Goal: Task Accomplishment & Management: Manage account settings

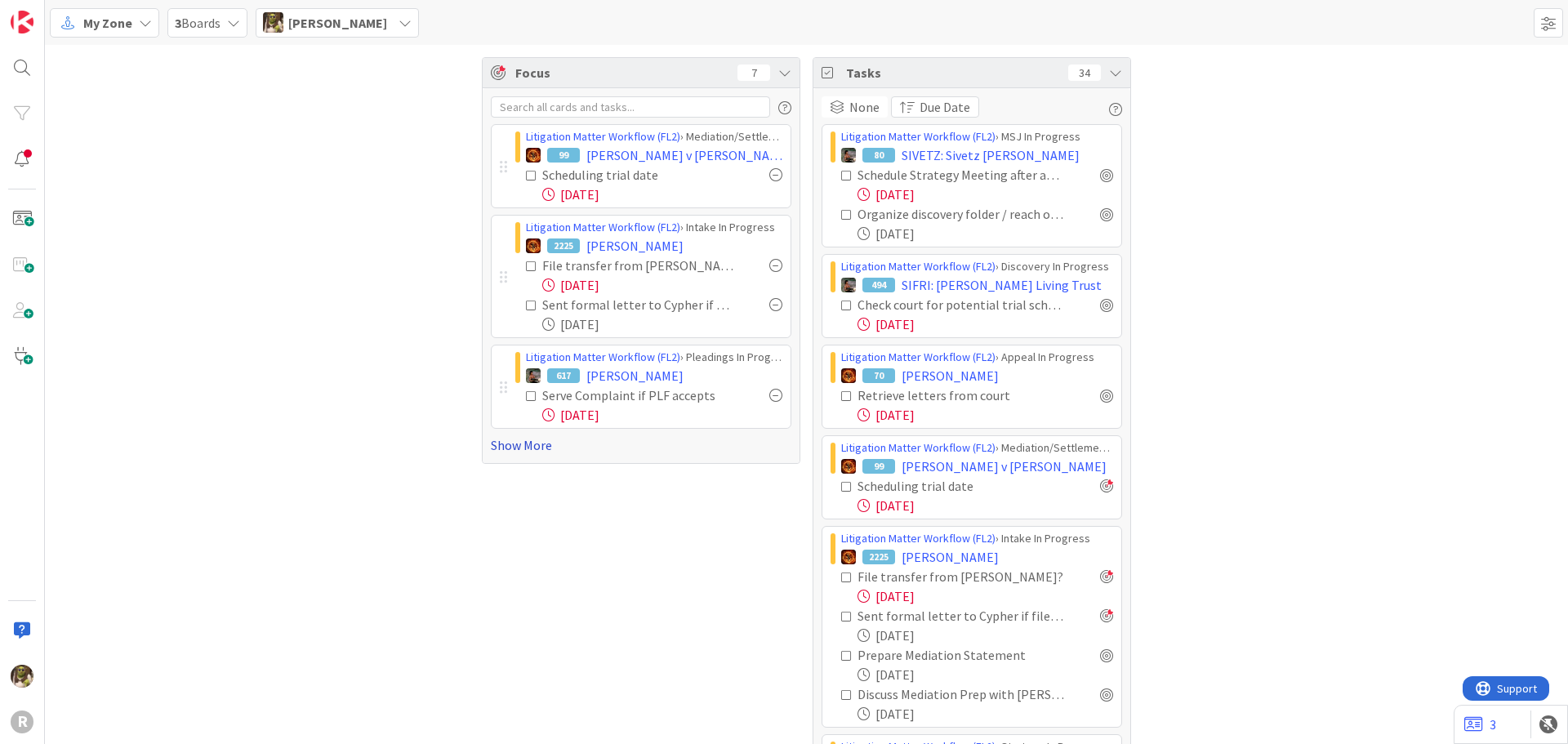
click at [527, 441] on link "Show More" at bounding box center [641, 445] width 301 height 20
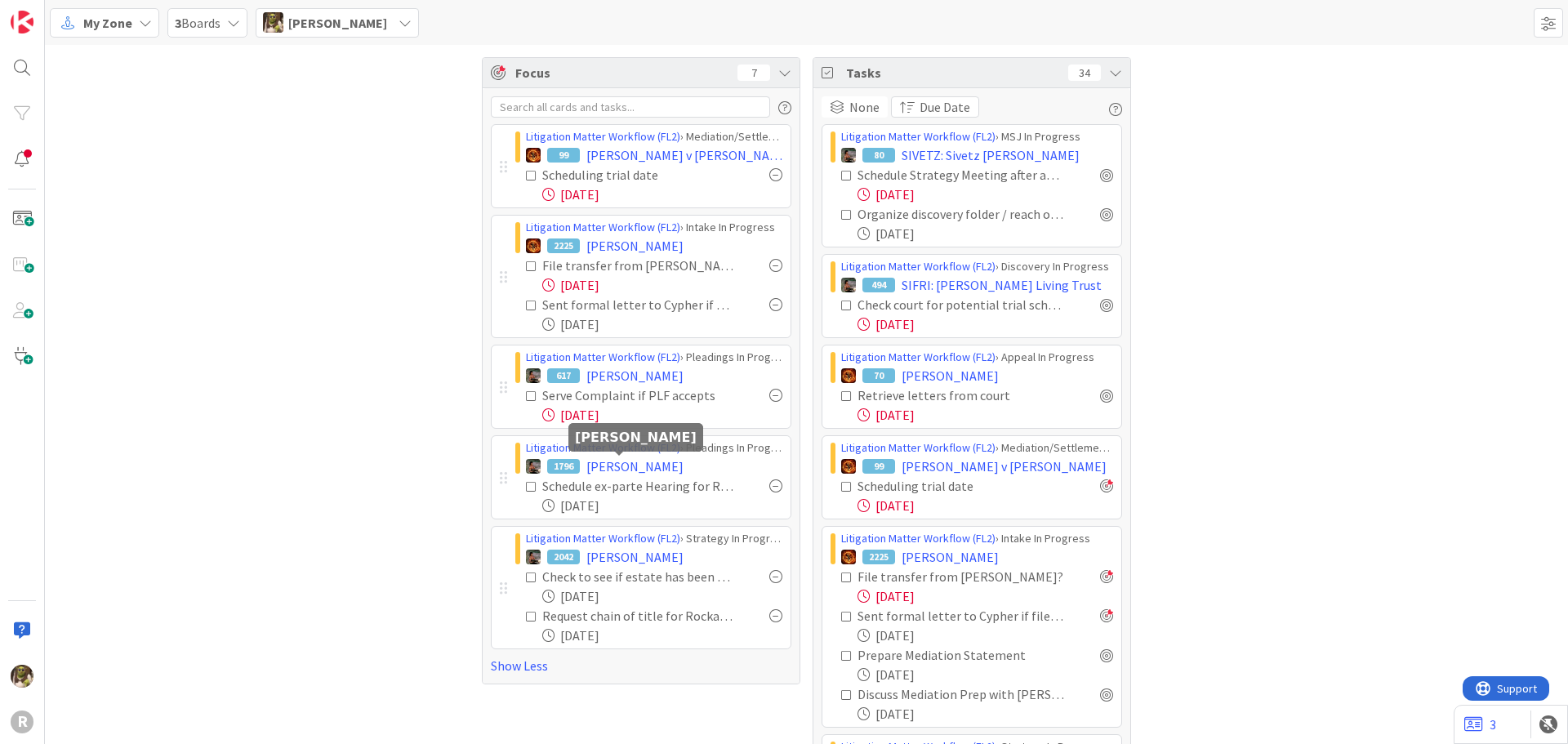
click at [615, 454] on div at bounding box center [619, 453] width 11 height 5
click at [618, 464] on span "[PERSON_NAME]" at bounding box center [635, 466] width 98 height 20
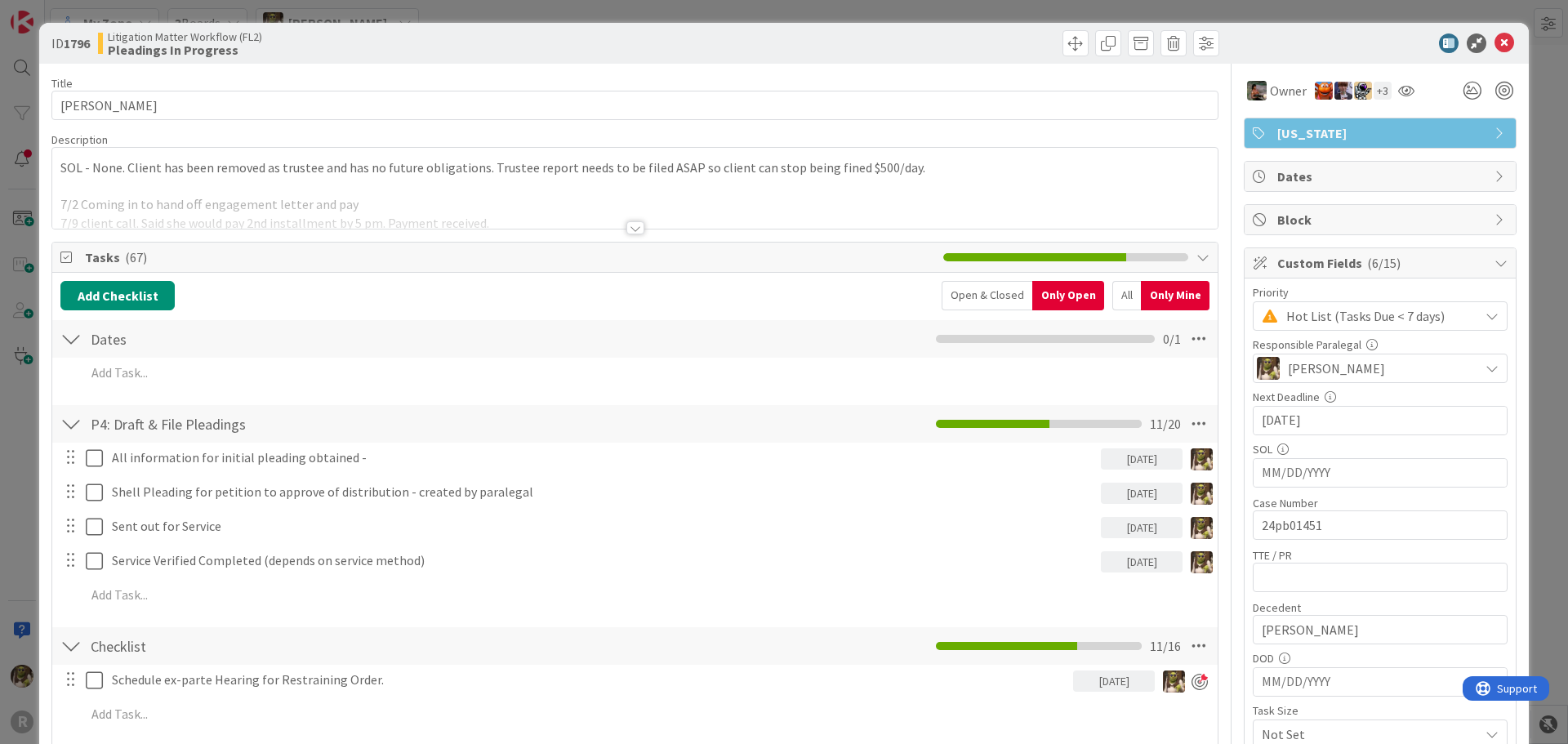
click at [627, 227] on div at bounding box center [636, 228] width 18 height 13
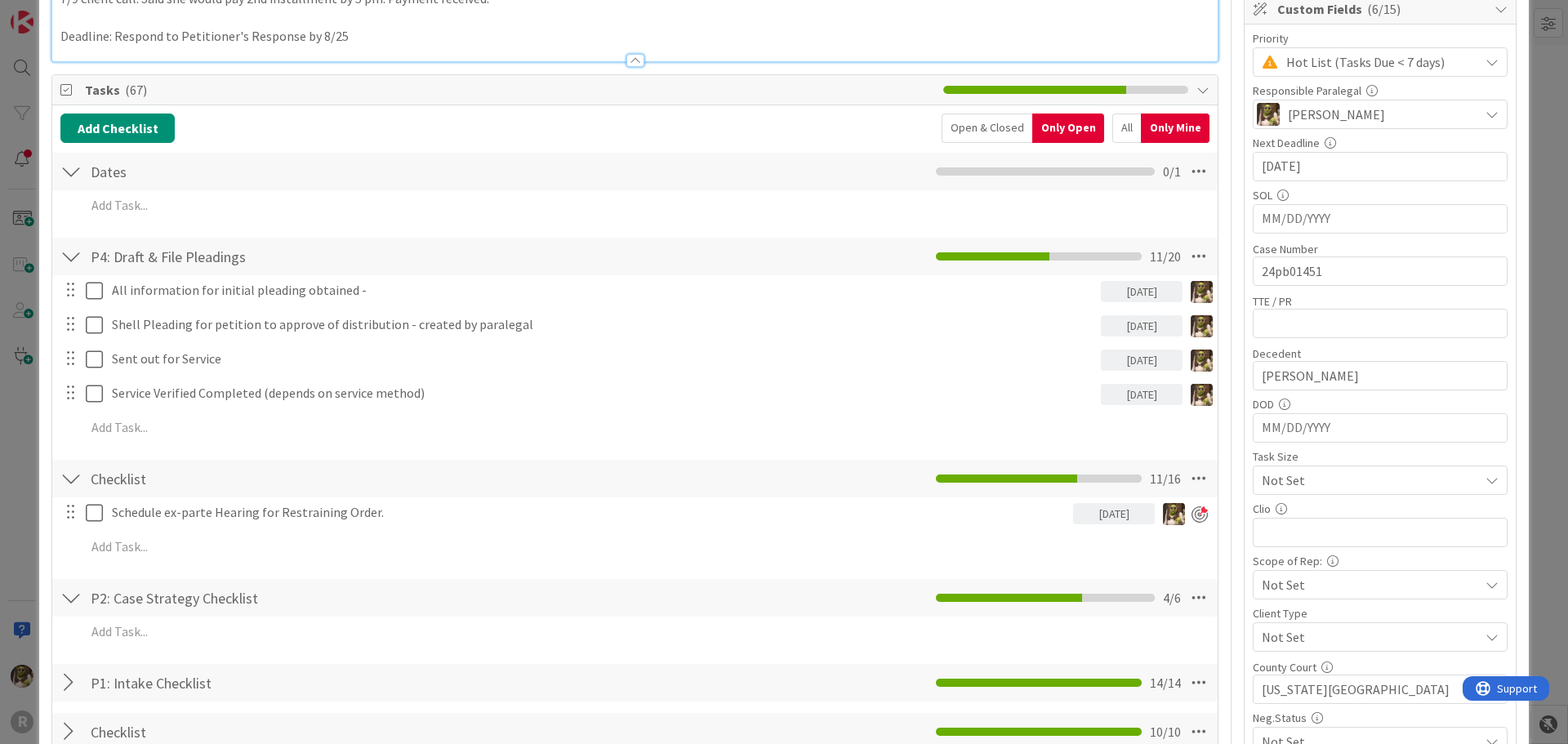
scroll to position [327, 0]
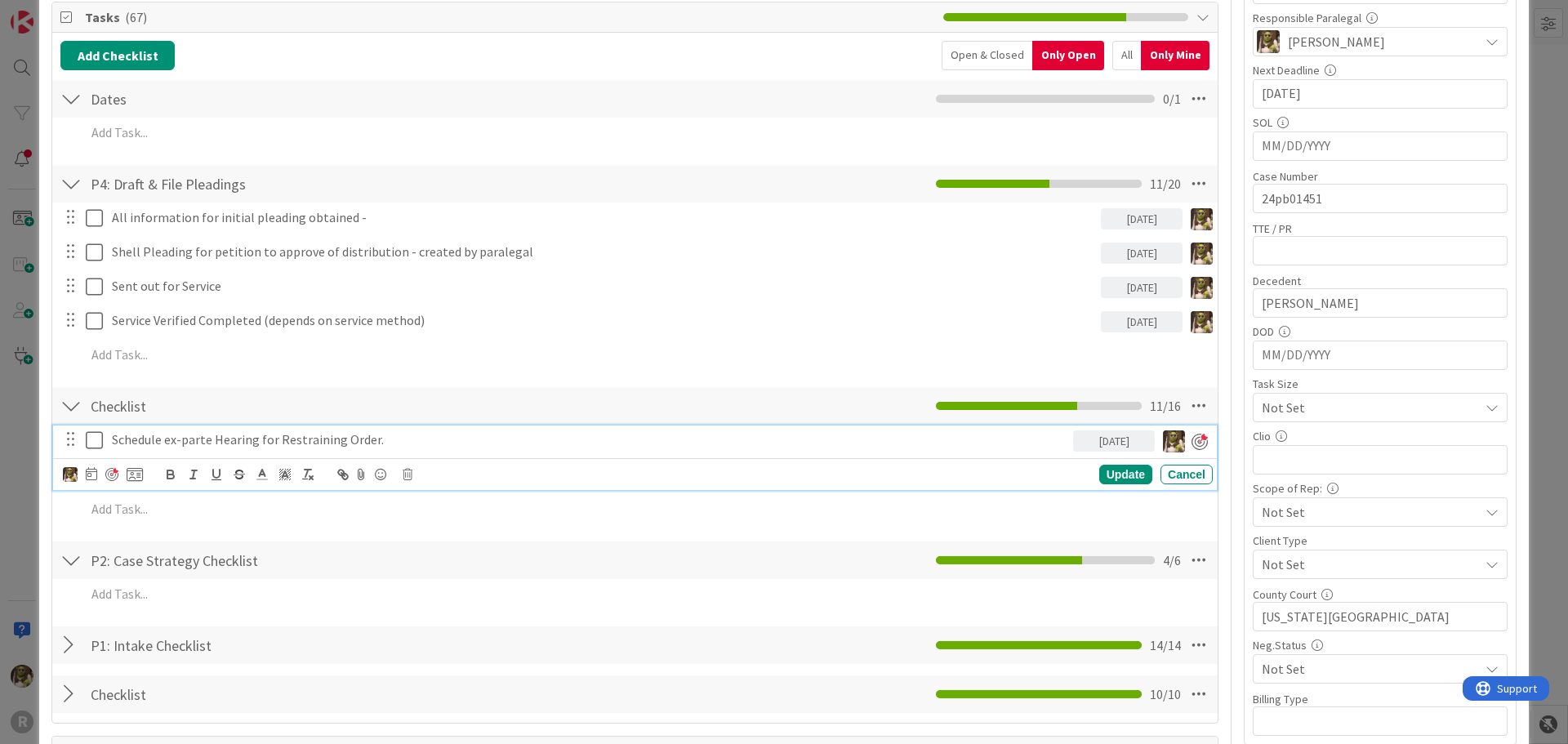
click at [291, 449] on p "Schedule ex-parte Hearing for Restraining Order." at bounding box center [589, 440] width 955 height 19
click at [390, 440] on p "Schedule ex-parte Hearing for Restraining Order." at bounding box center [589, 440] width 955 height 19
click at [107, 474] on div at bounding box center [111, 474] width 13 height 13
click at [93, 473] on icon at bounding box center [92, 473] width 12 height 13
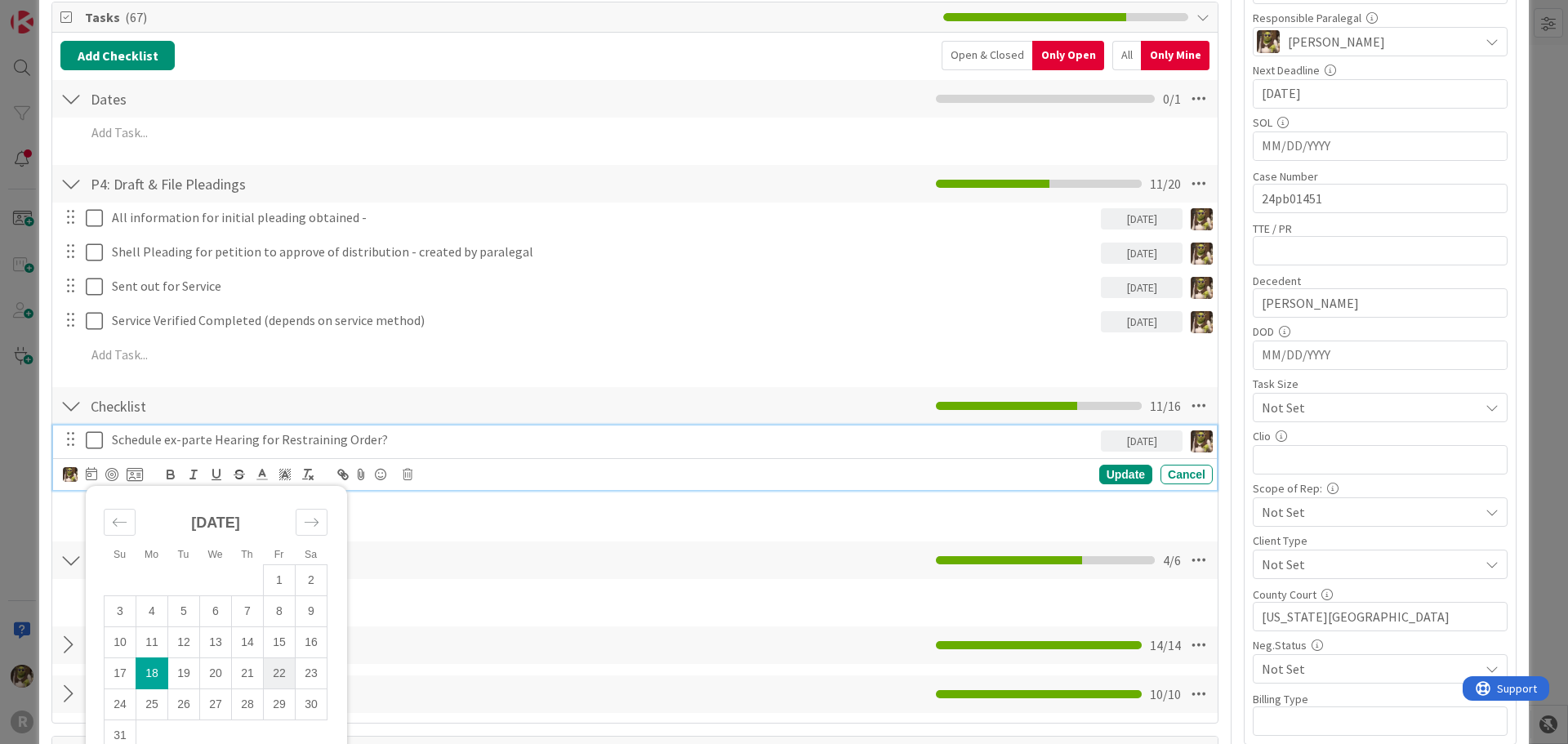
click at [279, 675] on td "22" at bounding box center [280, 673] width 32 height 31
type input "[DATE]"
click at [1111, 470] on div "Update" at bounding box center [1126, 475] width 53 height 20
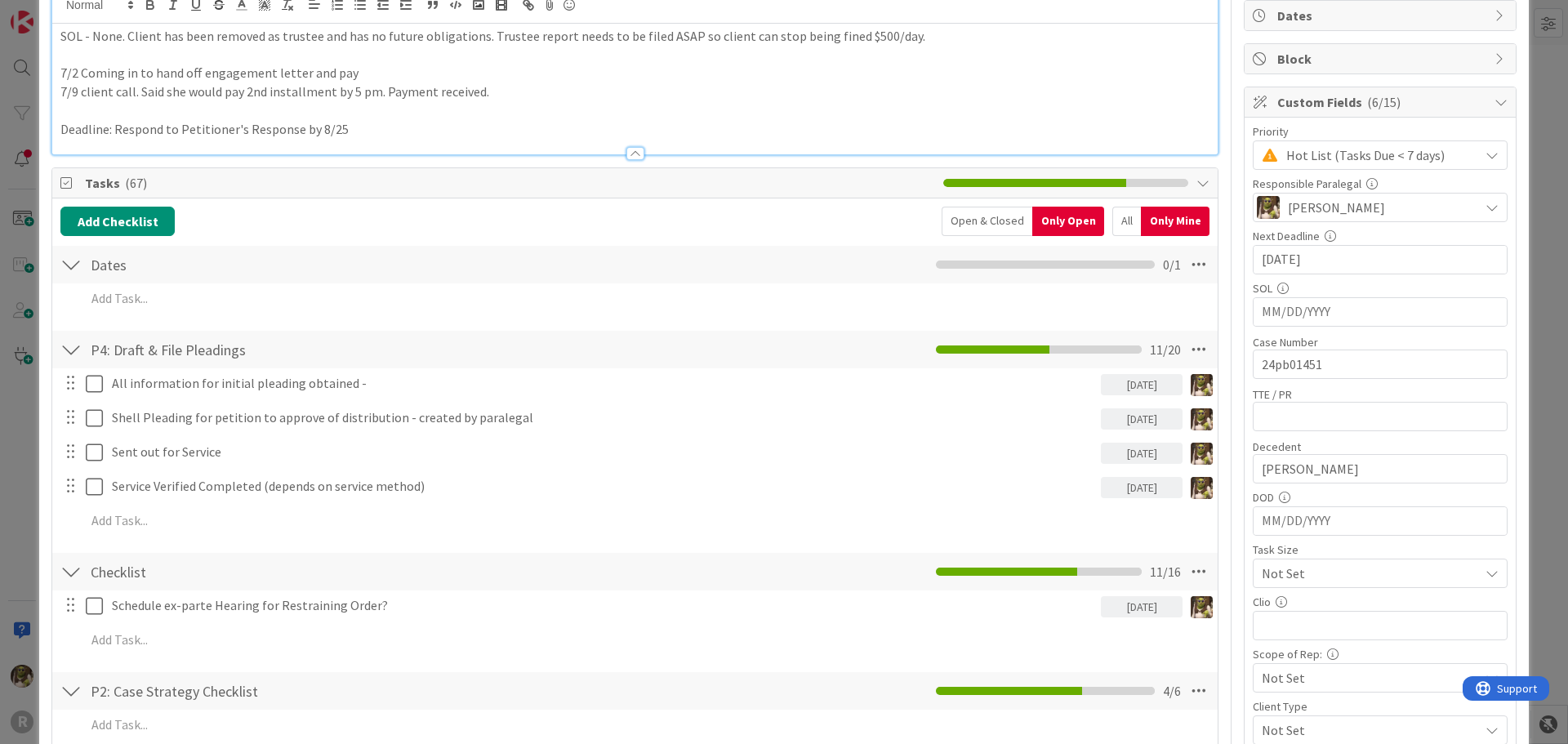
scroll to position [0, 0]
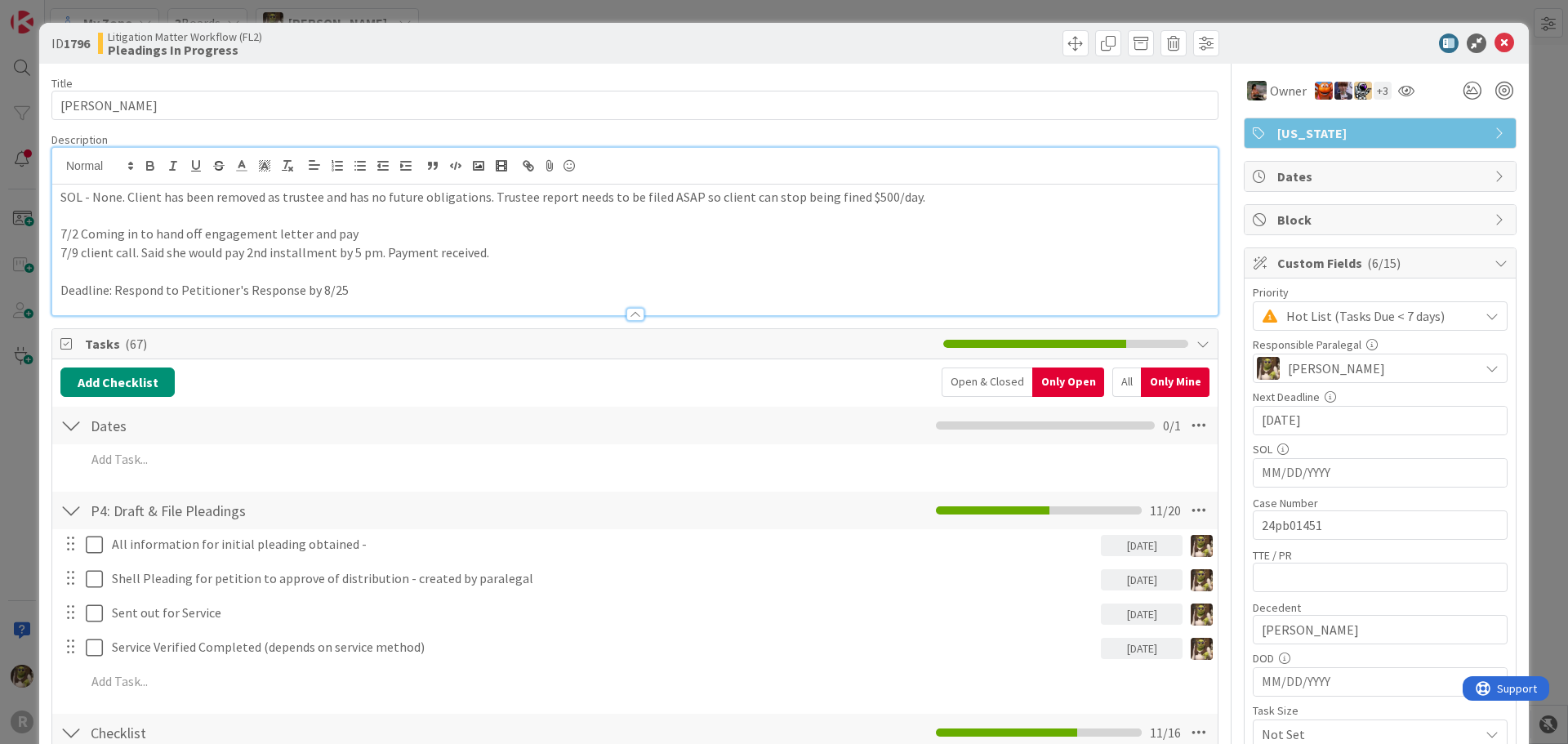
click at [1485, 23] on div "ID 1796 Litigation Matter Workflow (FL2) Pleadings In Progress" at bounding box center [784, 42] width 1490 height 40
click at [1488, 31] on div "ID 1796 Litigation Matter Workflow (FL2) Pleadings In Progress" at bounding box center [784, 42] width 1490 height 40
click at [1495, 42] on icon at bounding box center [1505, 43] width 20 height 20
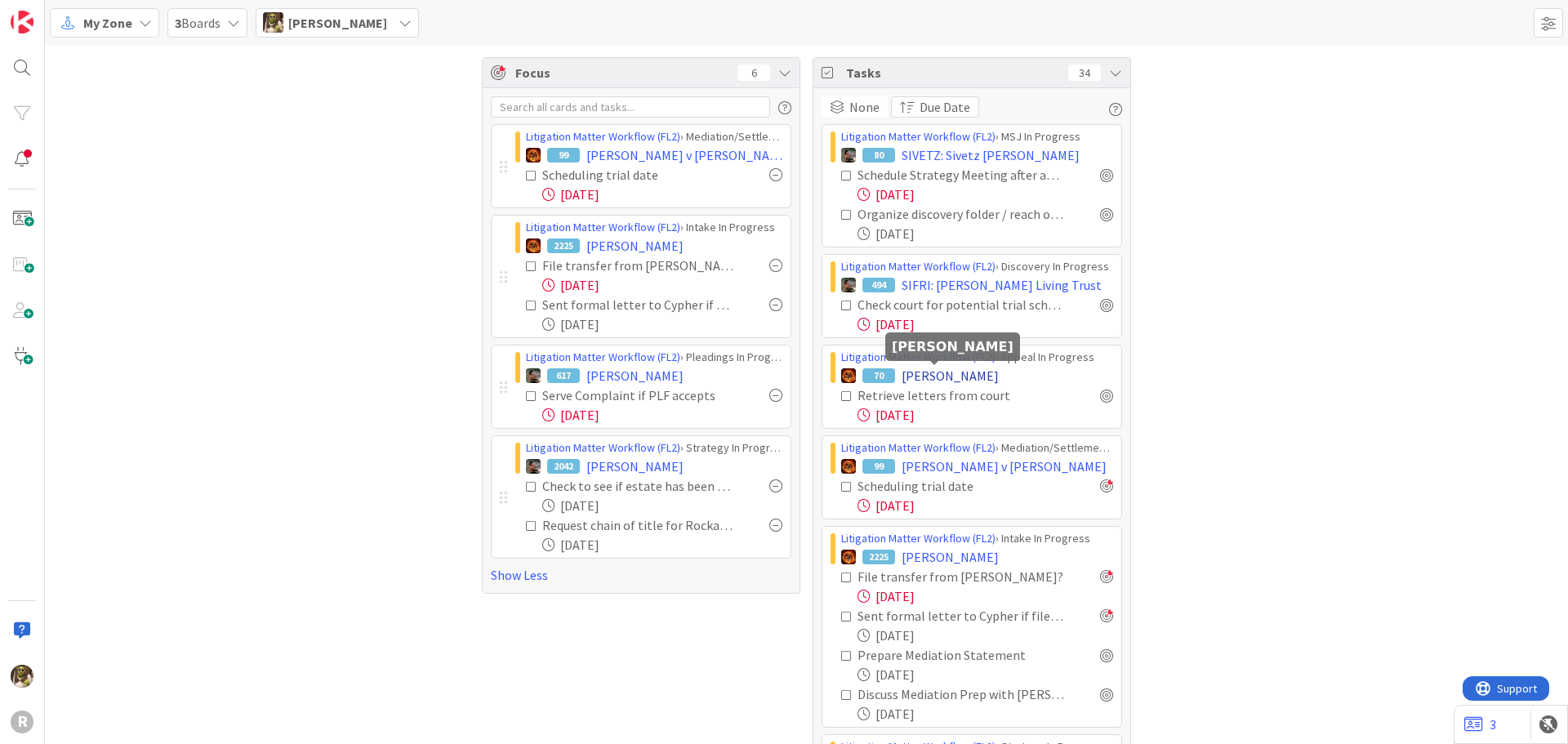
click at [963, 372] on span "[PERSON_NAME]" at bounding box center [950, 375] width 98 height 20
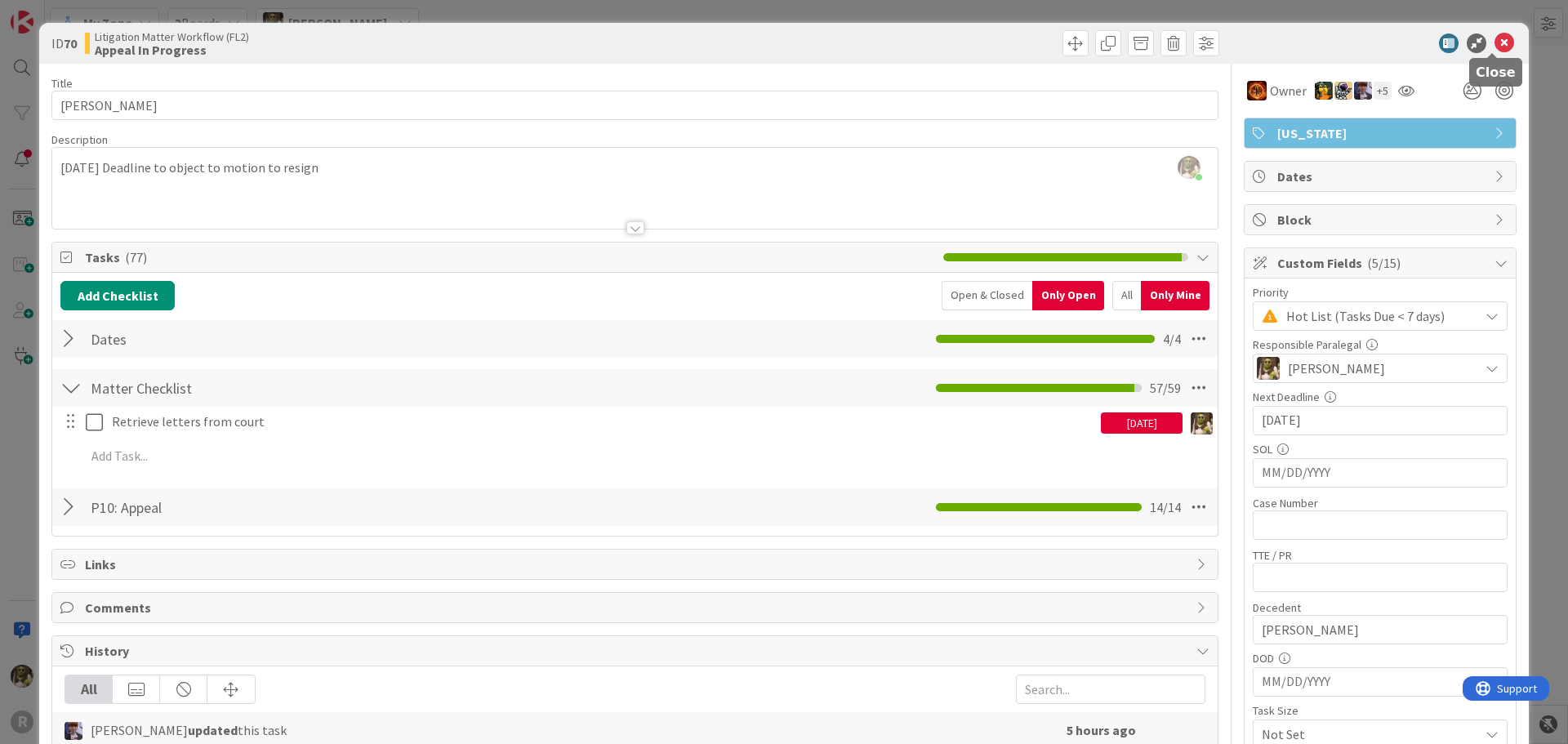
click at [1495, 40] on icon at bounding box center [1505, 43] width 20 height 20
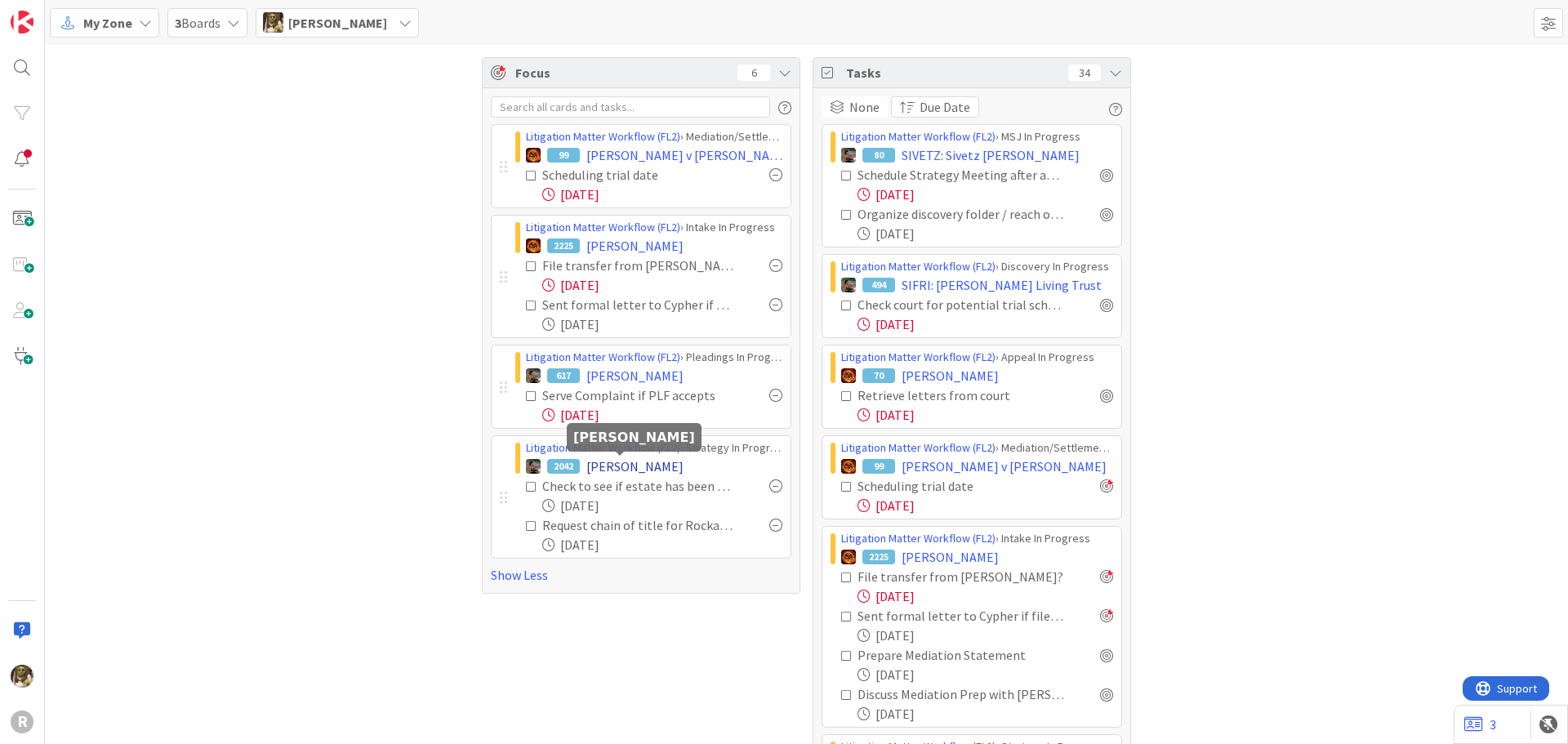
click at [614, 462] on span "[PERSON_NAME]" at bounding box center [635, 466] width 98 height 20
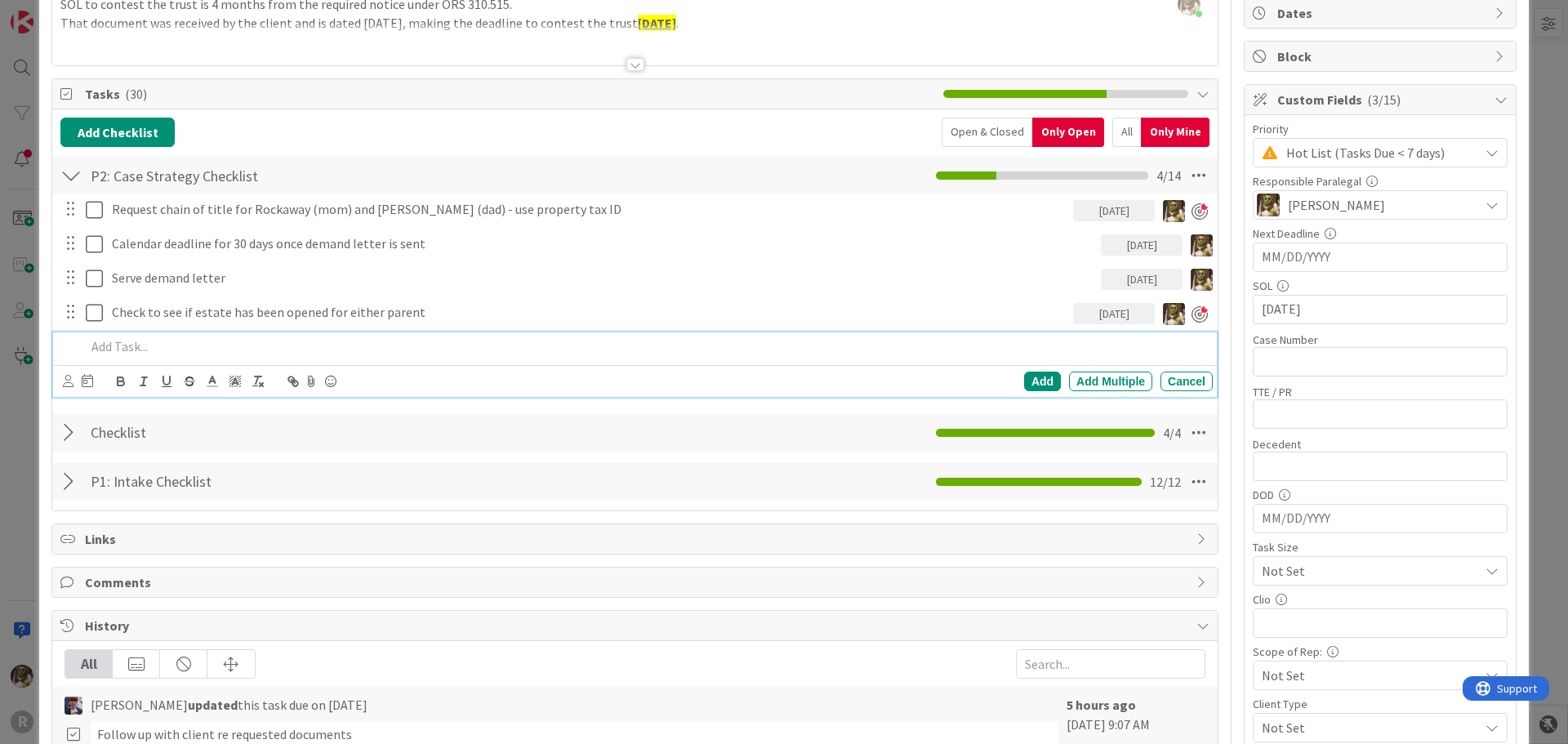
click at [189, 344] on p at bounding box center [646, 346] width 1121 height 19
click at [68, 380] on icon at bounding box center [68, 380] width 11 height 12
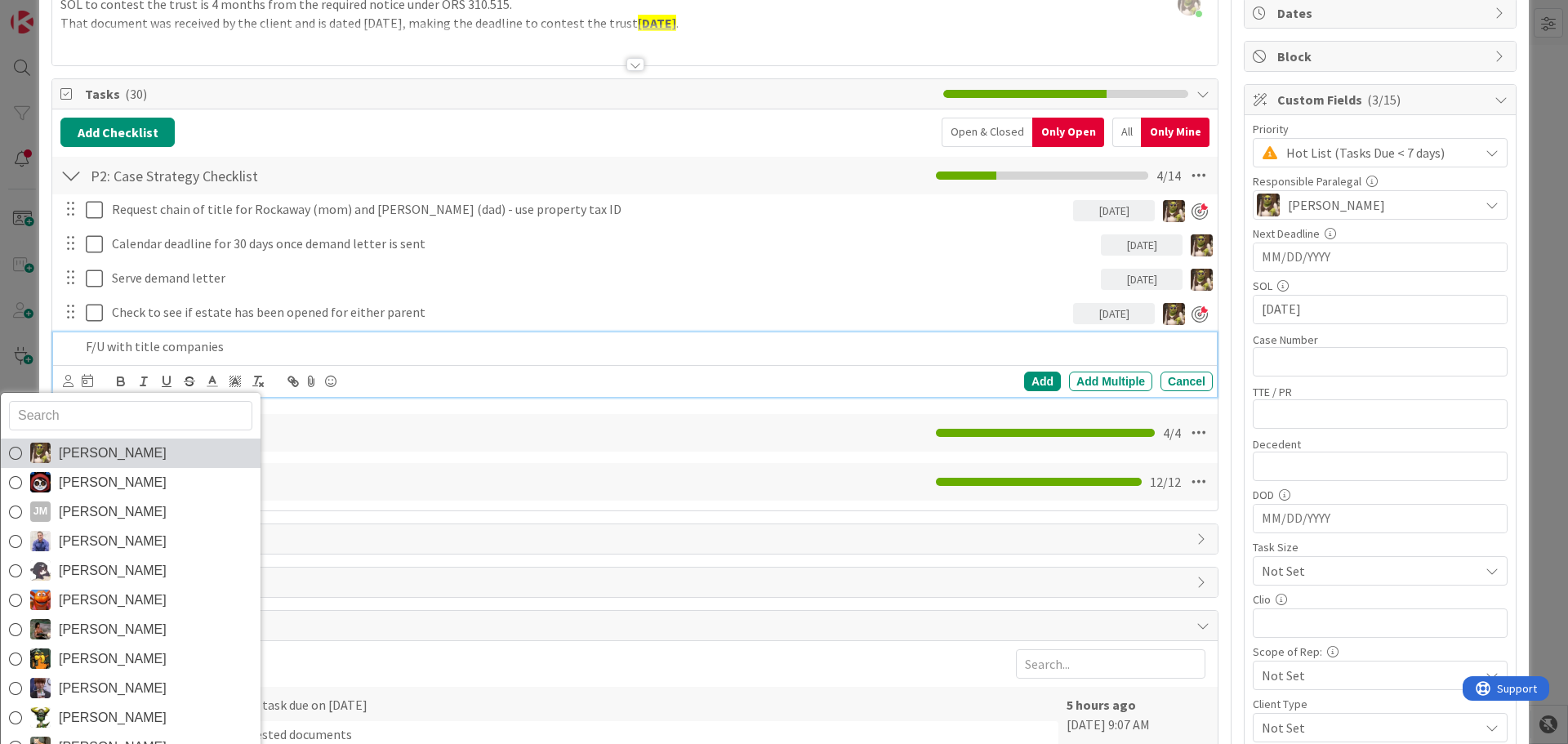
click at [108, 443] on span "[PERSON_NAME]" at bounding box center [112, 453] width 107 height 25
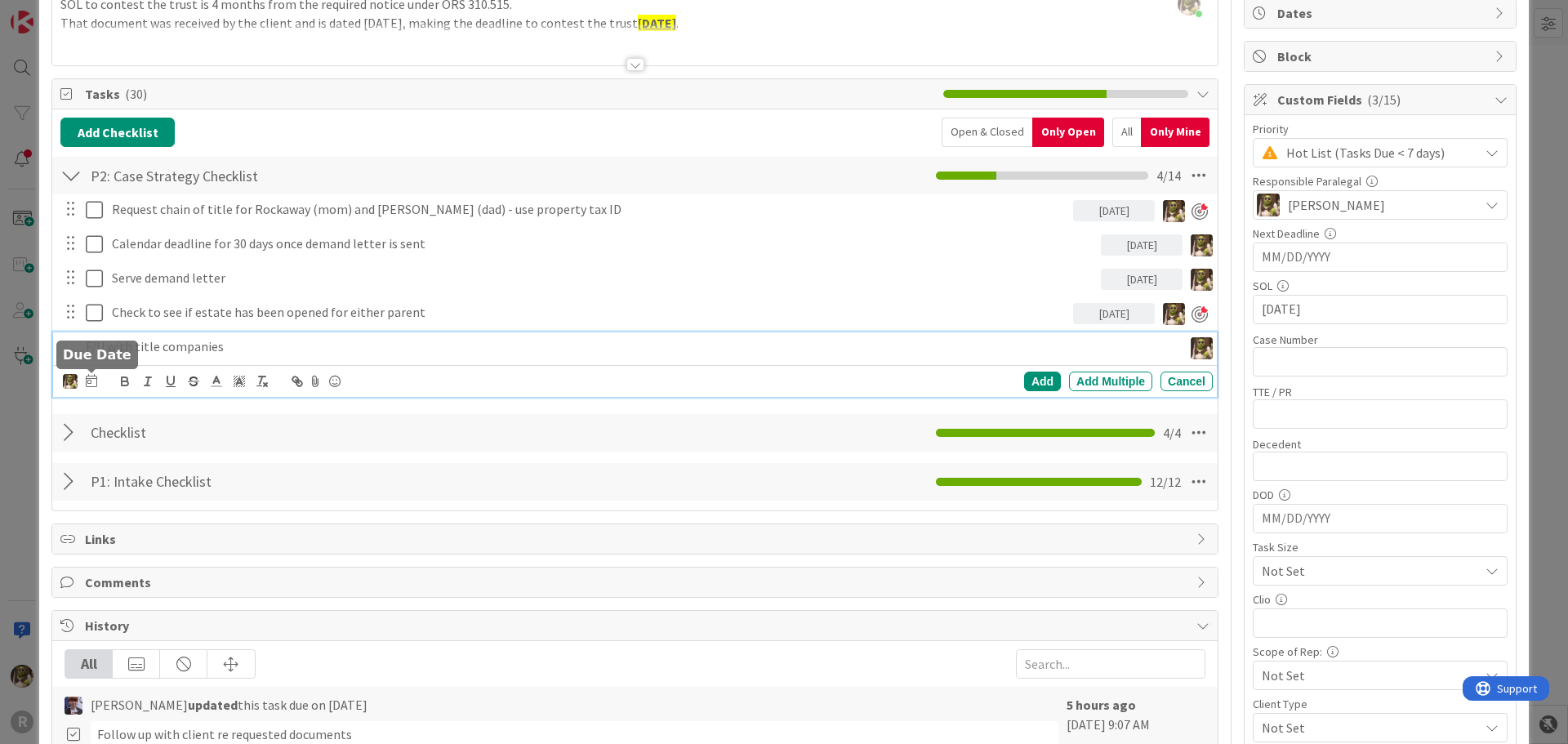
click at [96, 378] on icon at bounding box center [92, 380] width 12 height 13
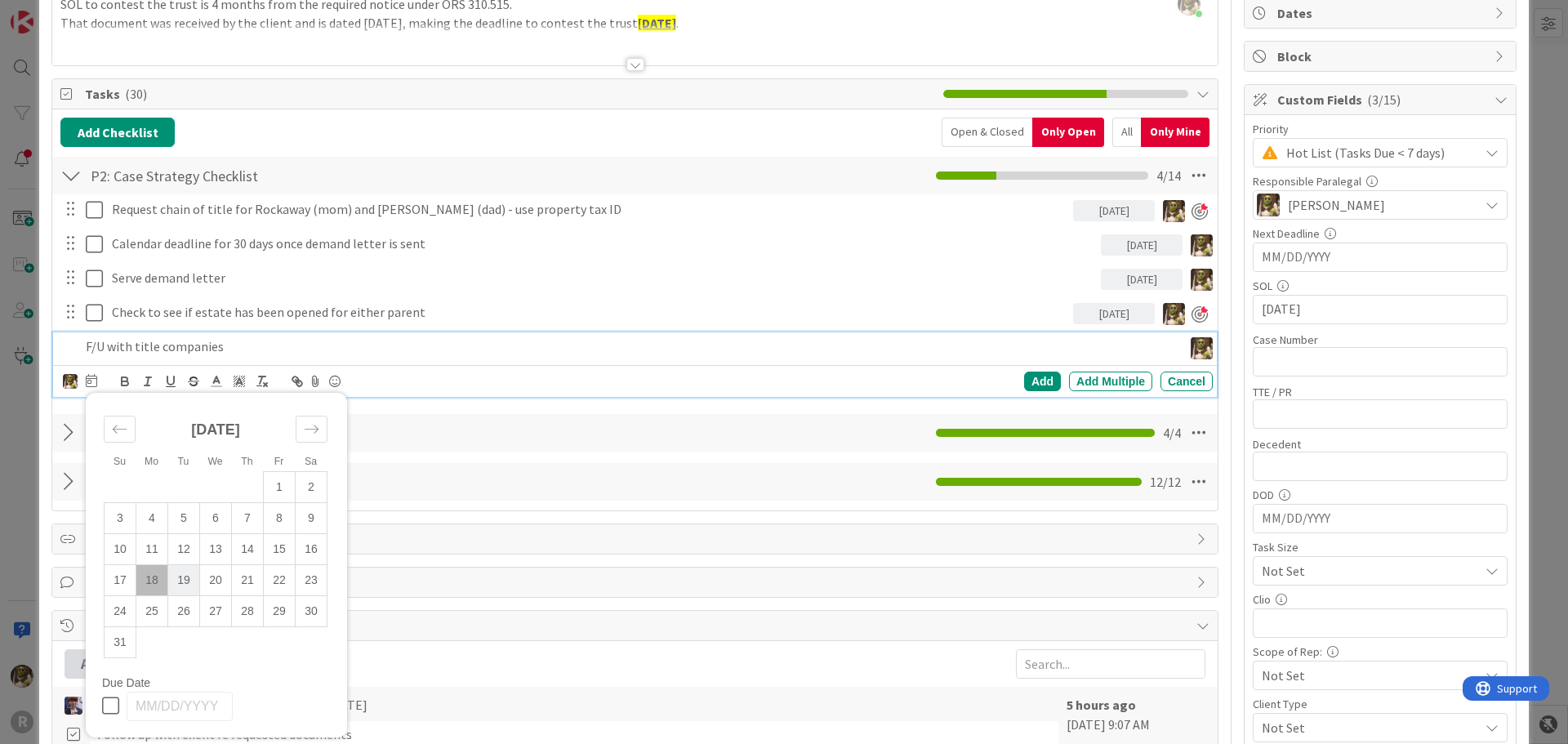
click at [189, 581] on td "19" at bounding box center [184, 579] width 32 height 31
click at [1033, 375] on div "Add" at bounding box center [1042, 381] width 36 height 20
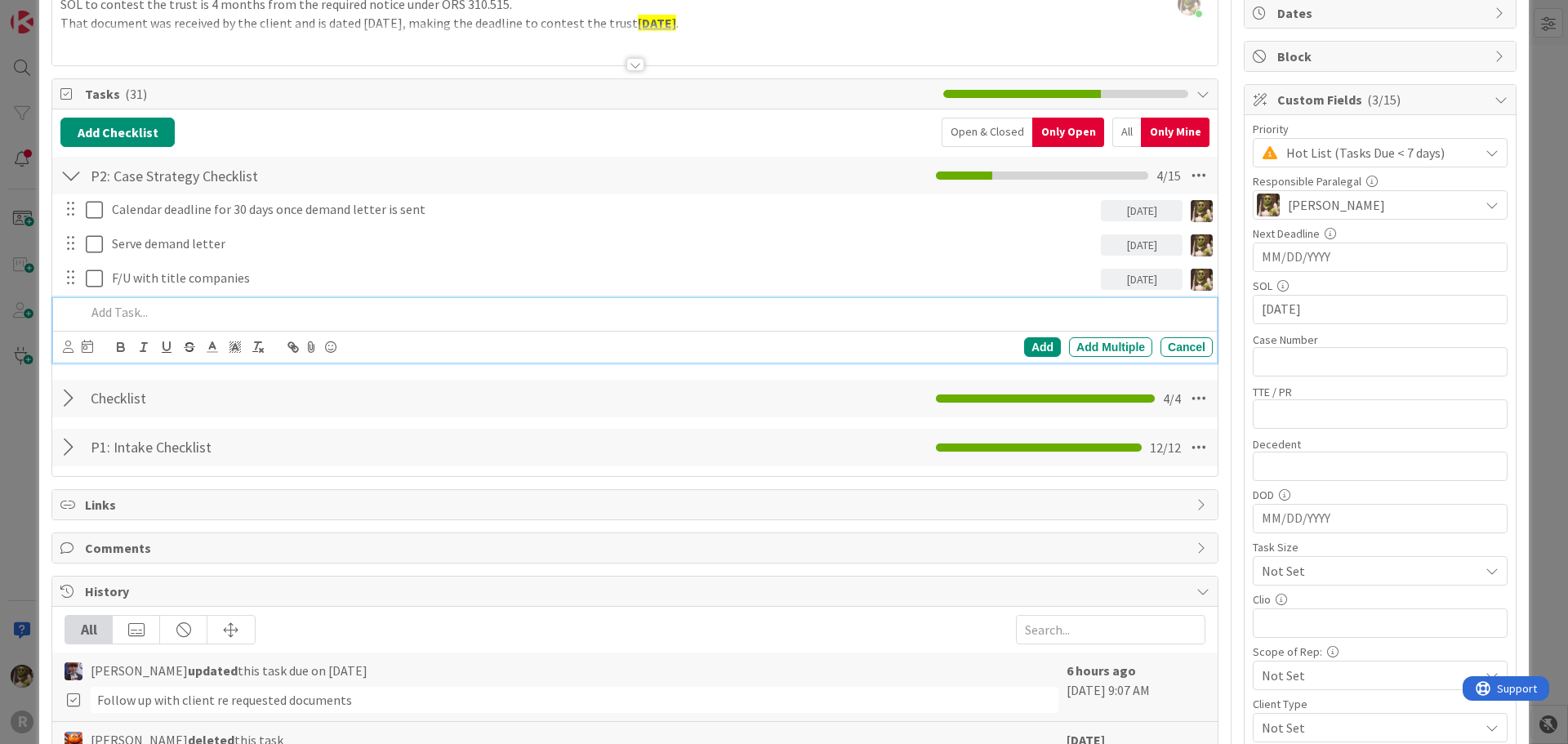
click at [145, 315] on p at bounding box center [646, 311] width 1121 height 19
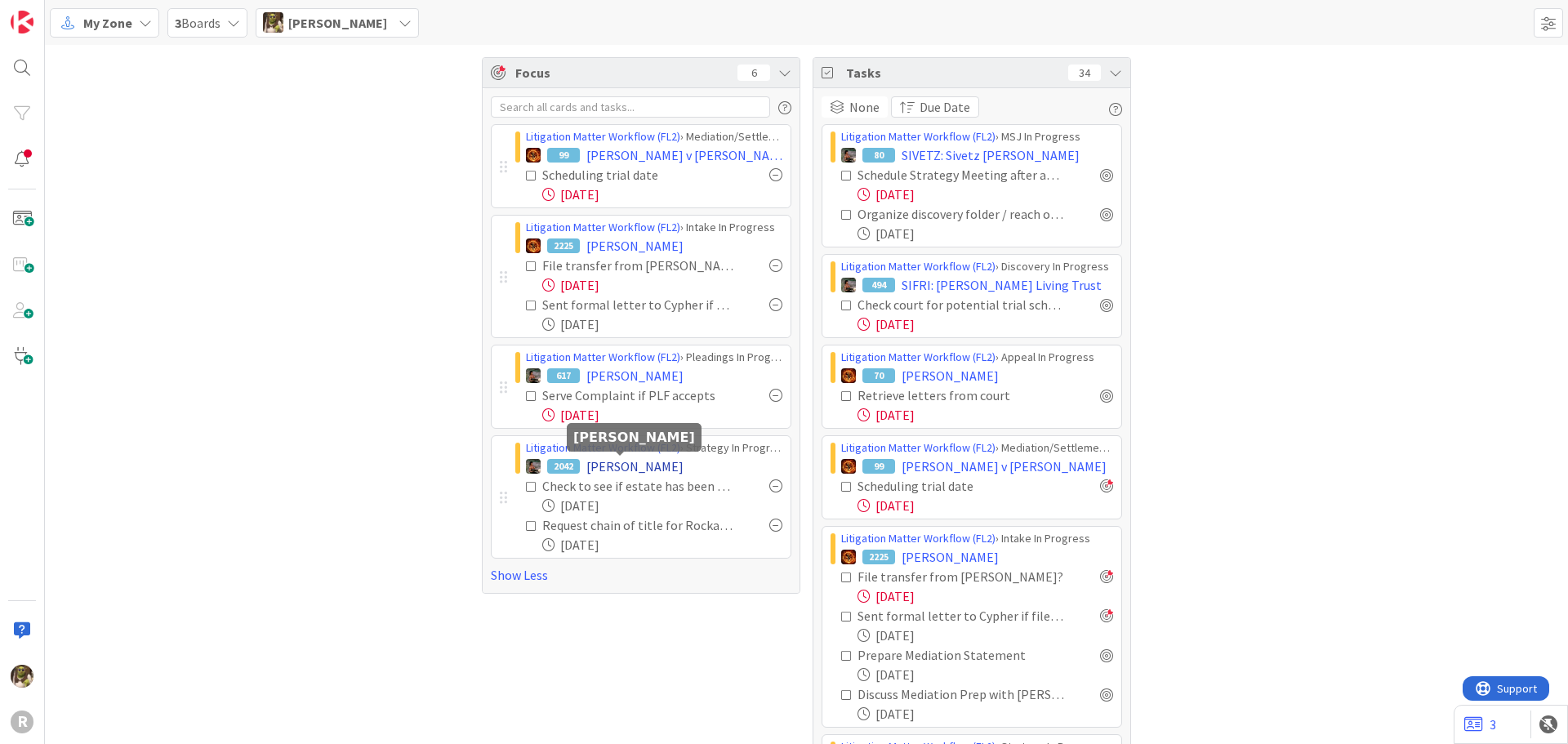
click at [637, 467] on span "[PERSON_NAME]" at bounding box center [635, 466] width 98 height 20
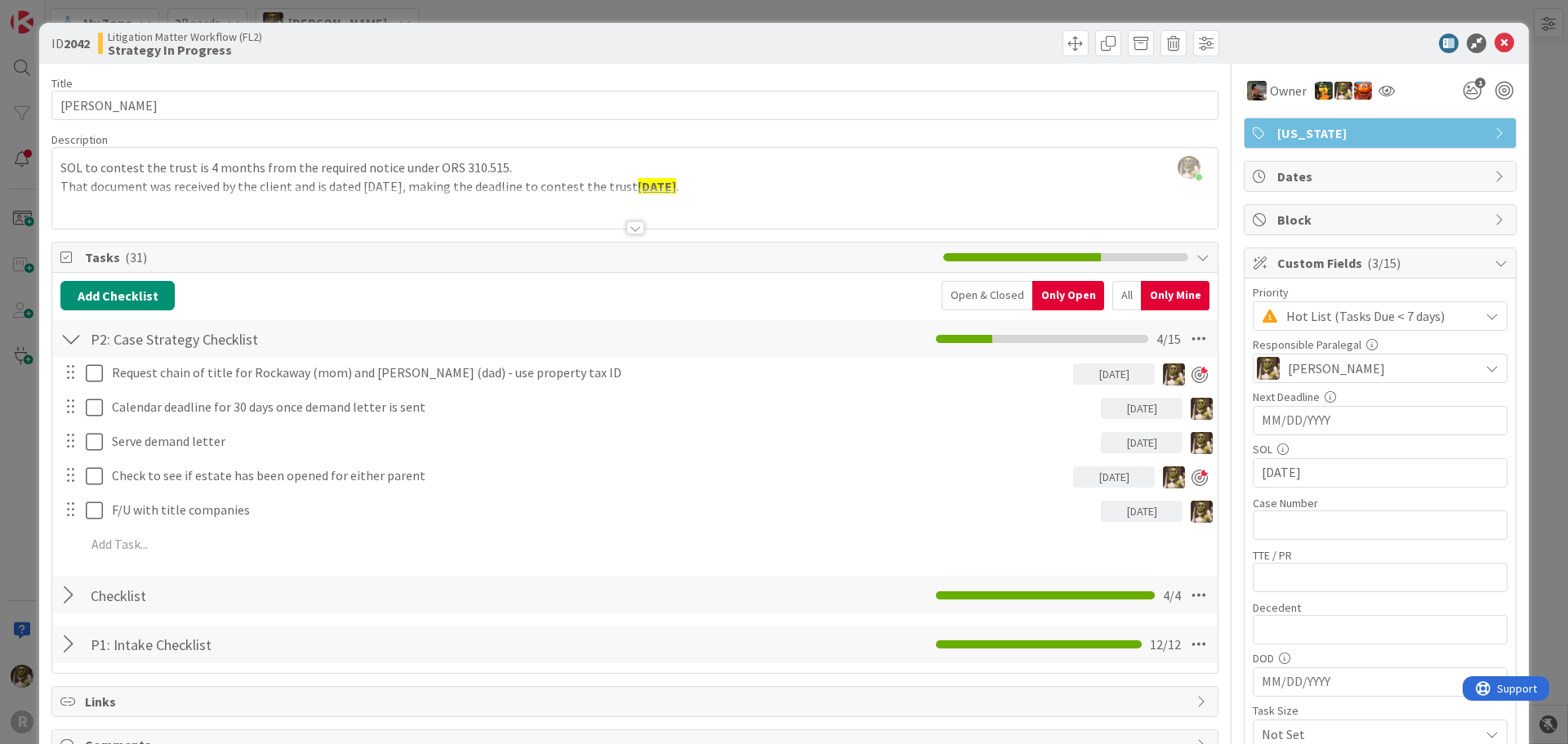
click at [629, 227] on div at bounding box center [636, 228] width 18 height 13
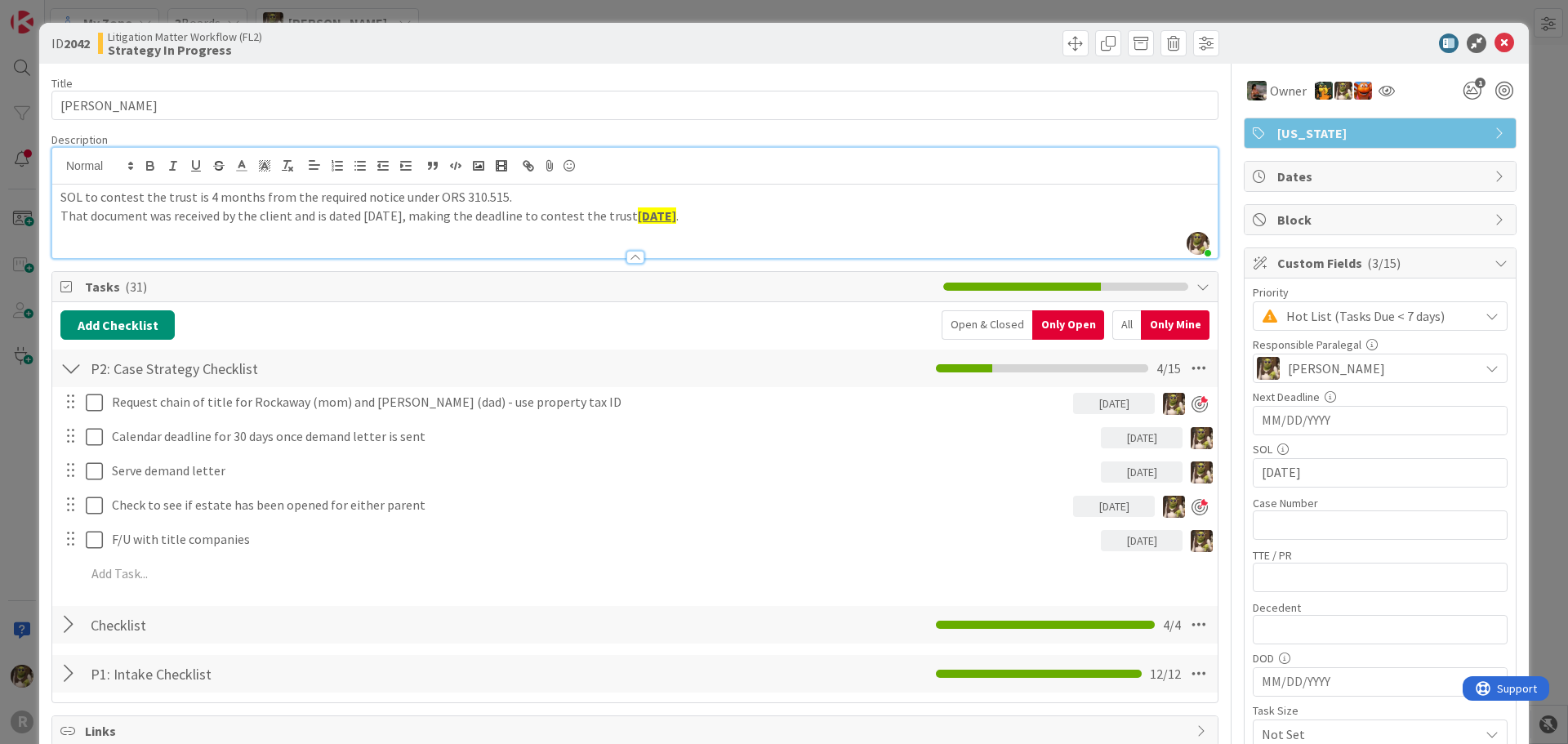
click at [1141, 321] on div "Only Mine" at bounding box center [1176, 325] width 69 height 30
click at [1114, 322] on div "All" at bounding box center [1126, 325] width 29 height 30
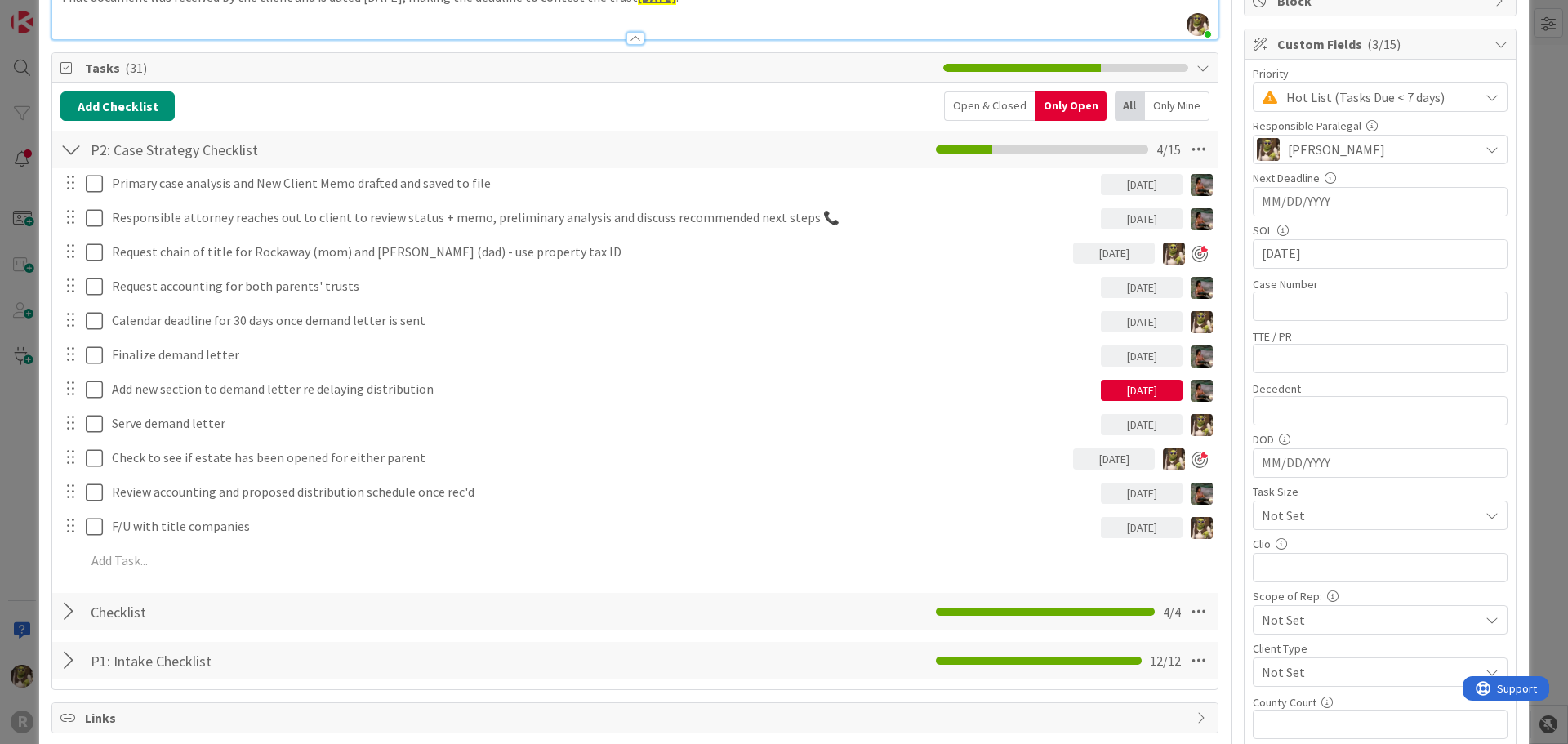
scroll to position [164, 0]
